Goal: Learn about a topic

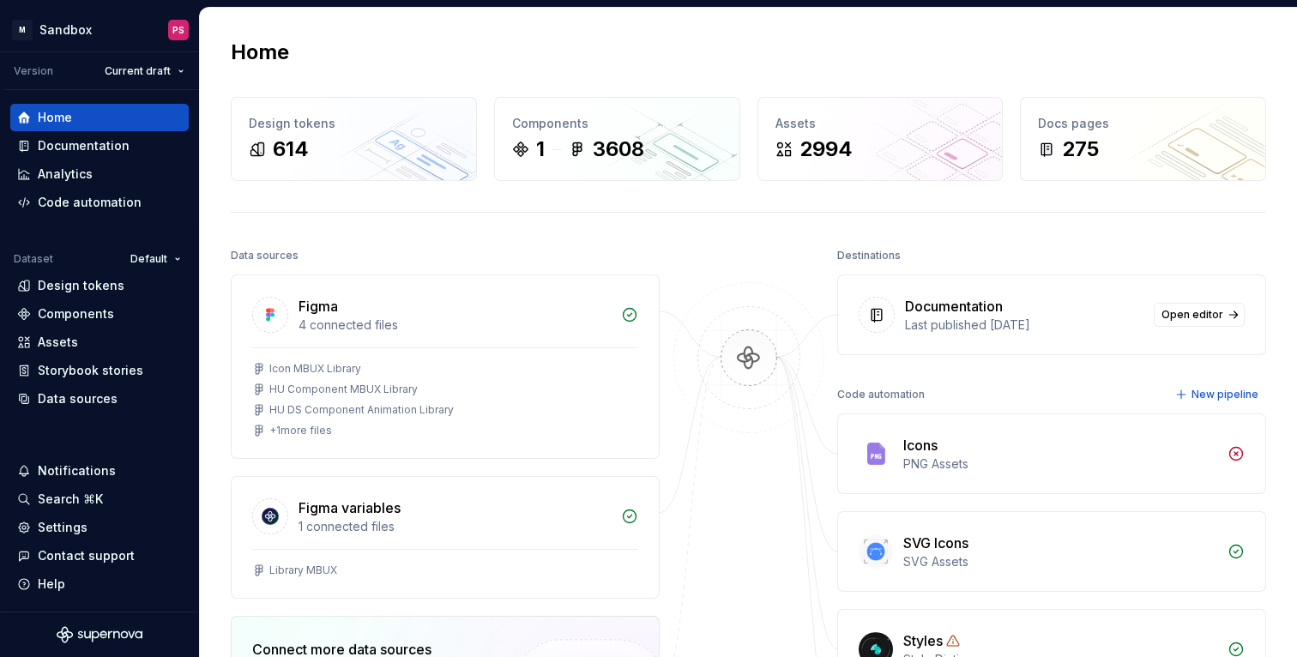
scroll to position [238, 0]
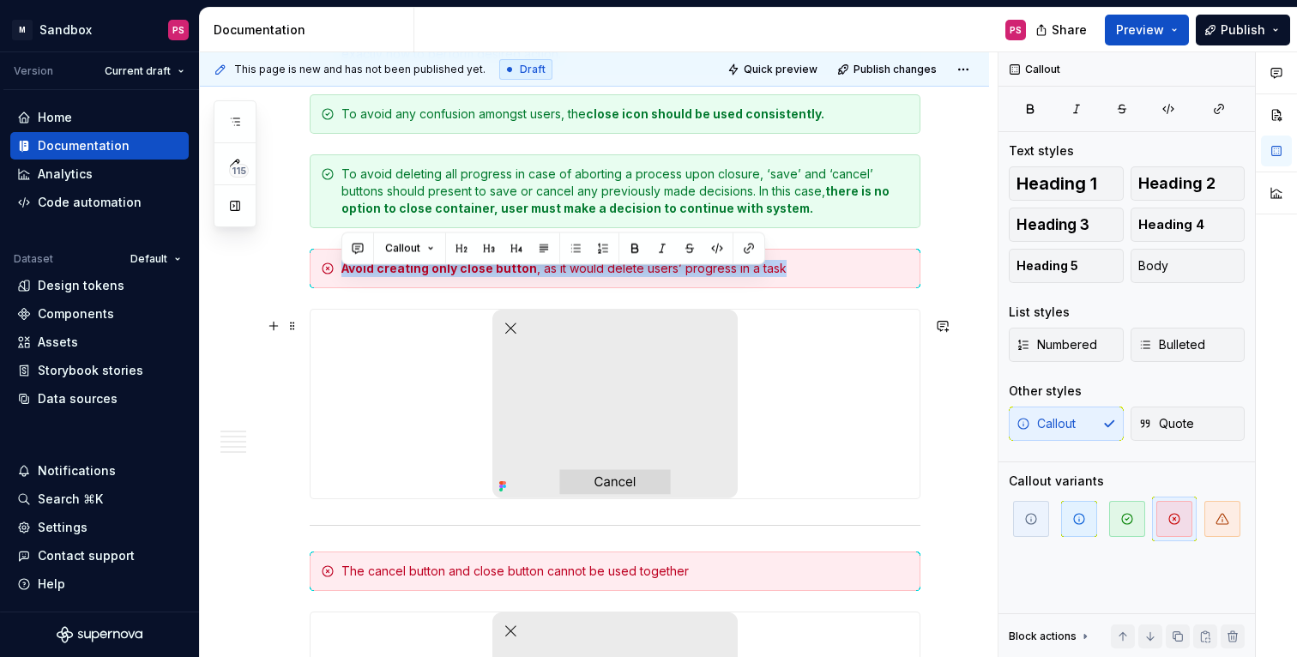
scroll to position [2457, 0]
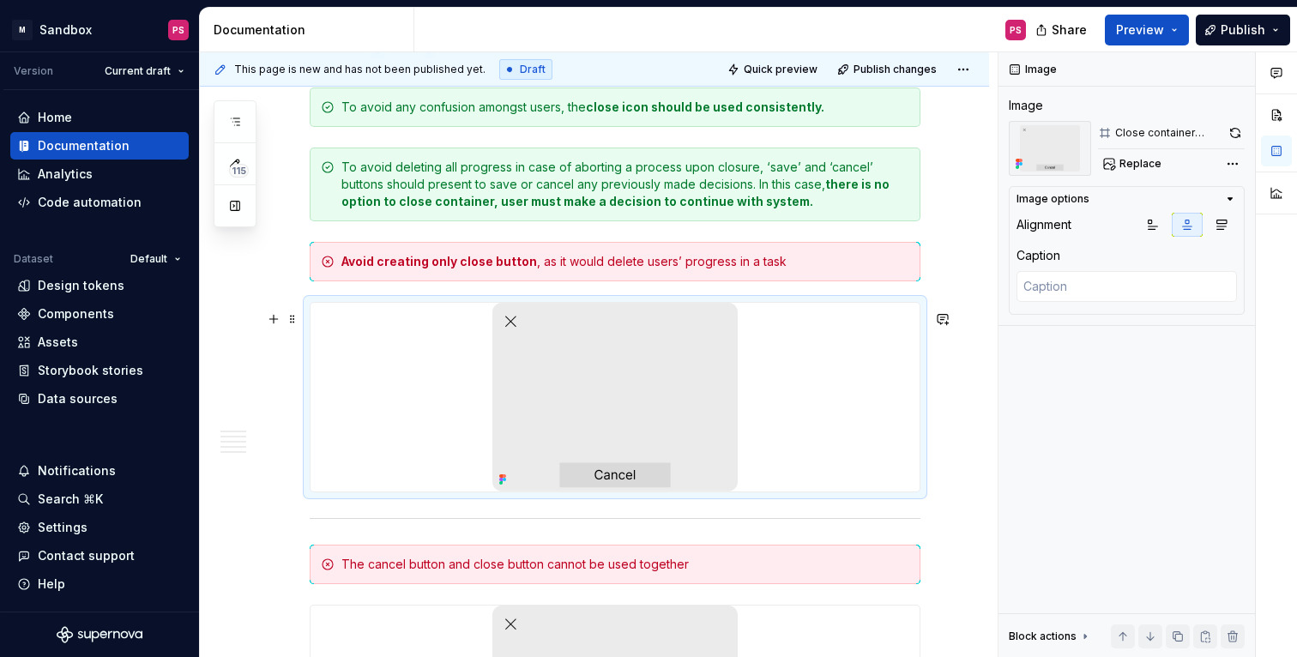
click at [842, 419] on div at bounding box center [615, 397] width 609 height 189
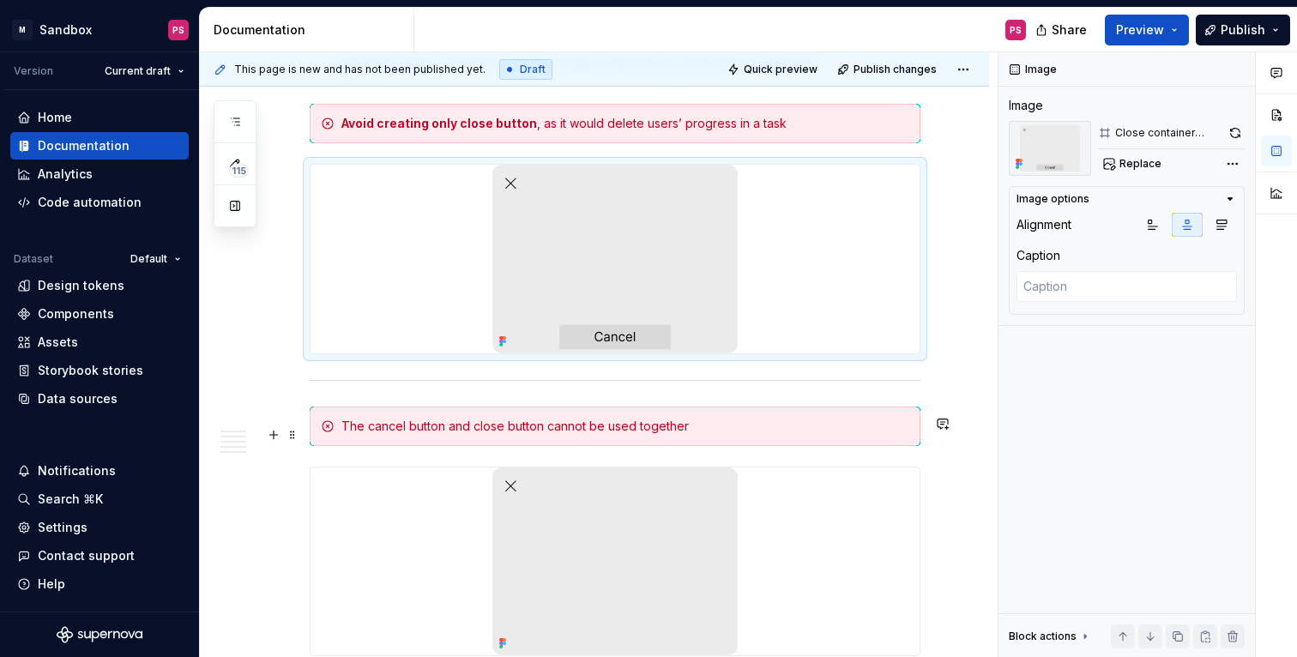
scroll to position [2603, 0]
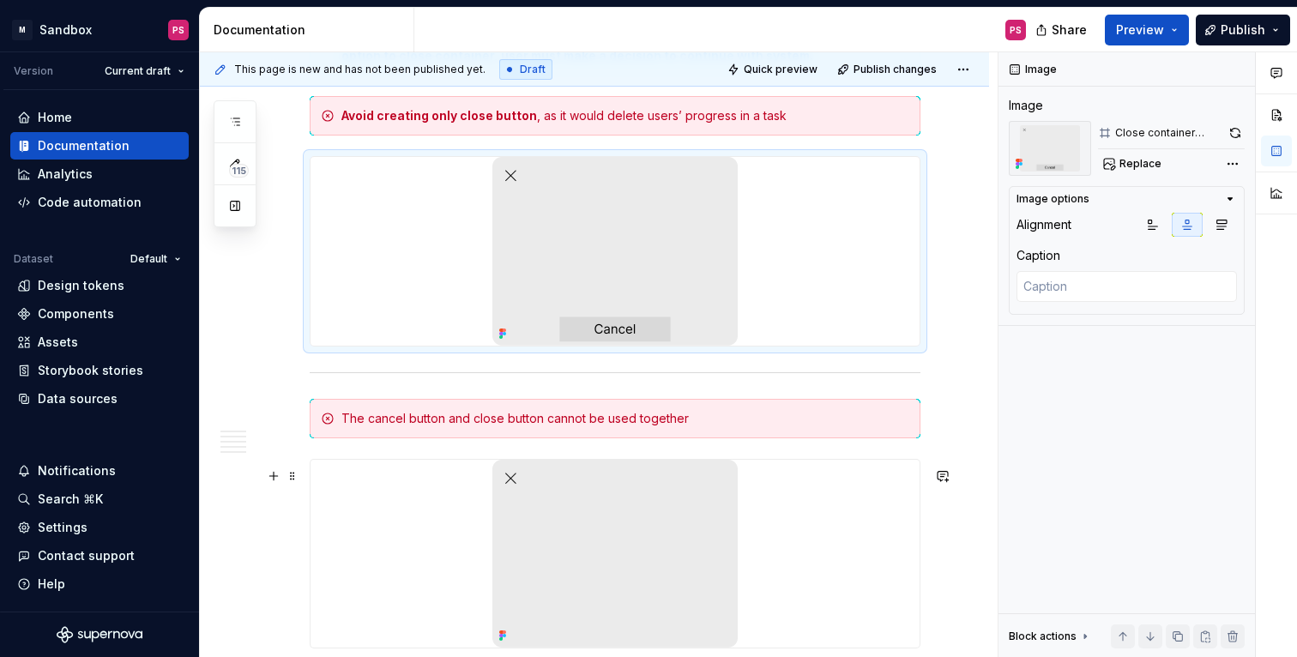
click at [868, 559] on div at bounding box center [615, 554] width 609 height 189
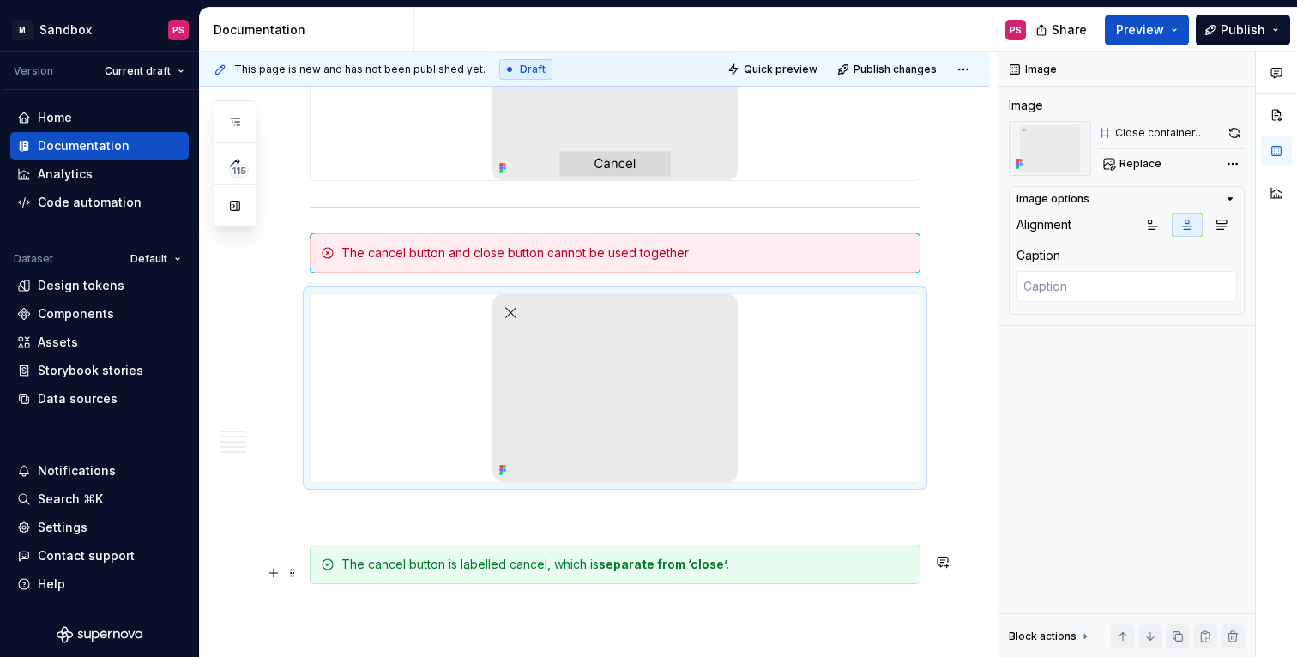
scroll to position [2771, 0]
click at [947, 514] on button "button" at bounding box center [943, 520] width 24 height 24
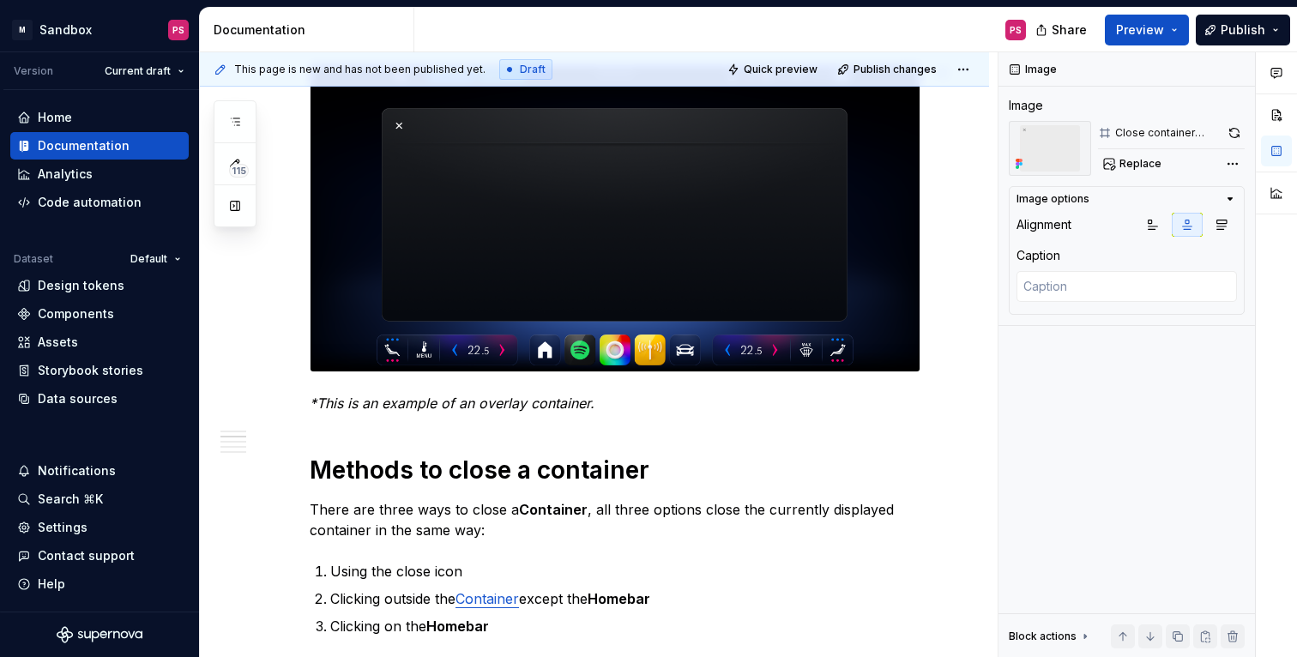
scroll to position [493, 0]
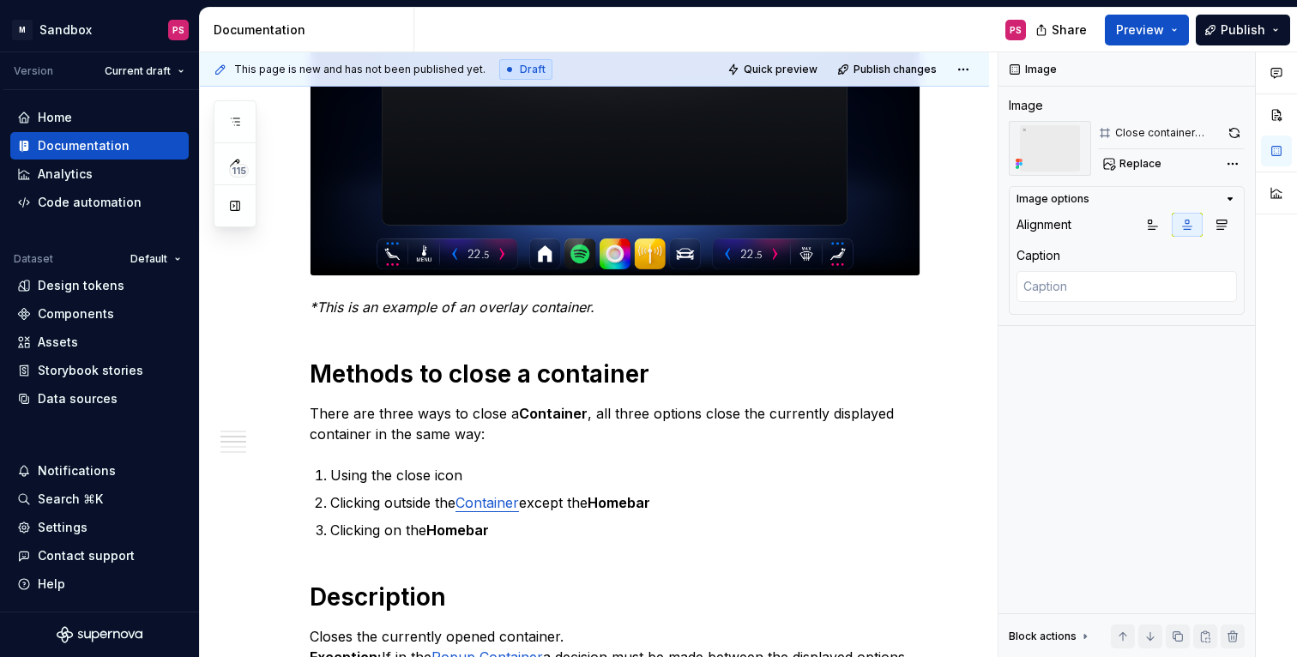
type textarea "*"
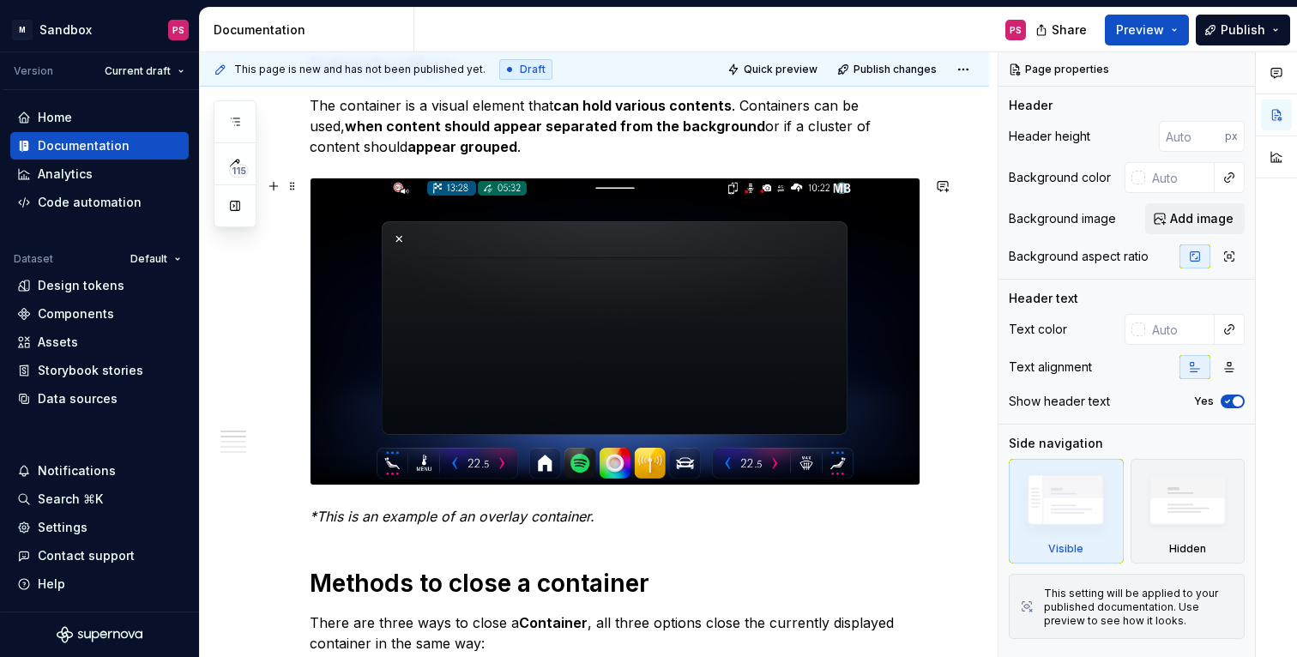
scroll to position [311, 0]
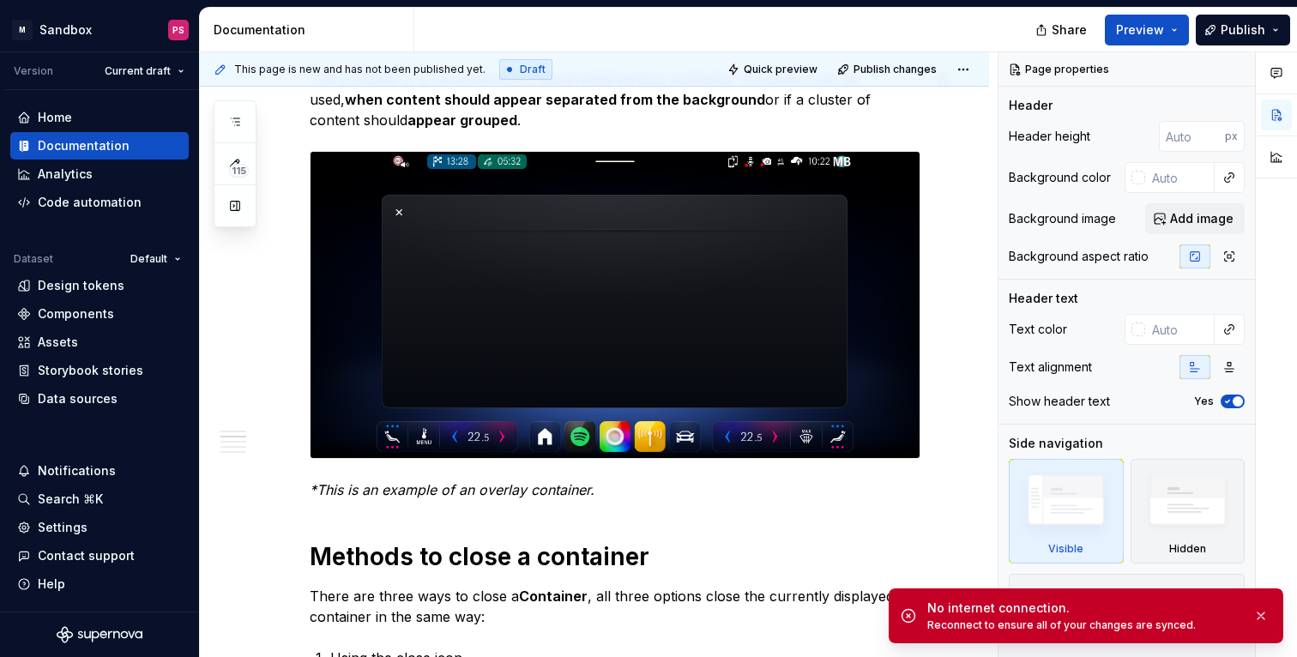
type textarea "*"
